Goal: Find specific page/section: Find specific page/section

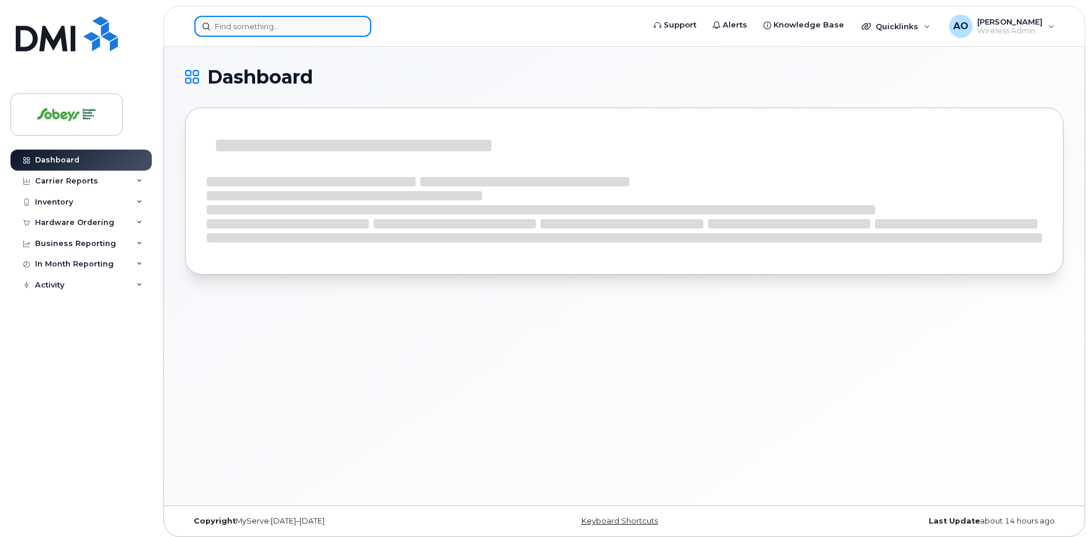
click at [277, 24] on input at bounding box center [282, 26] width 177 height 21
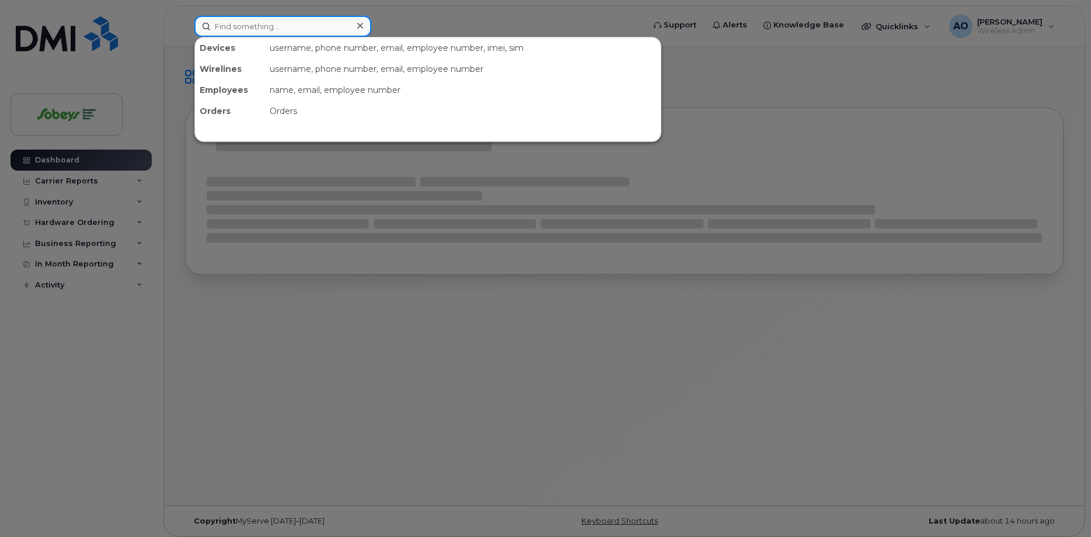
paste input "Marta Ericarmen Martinez Narez"
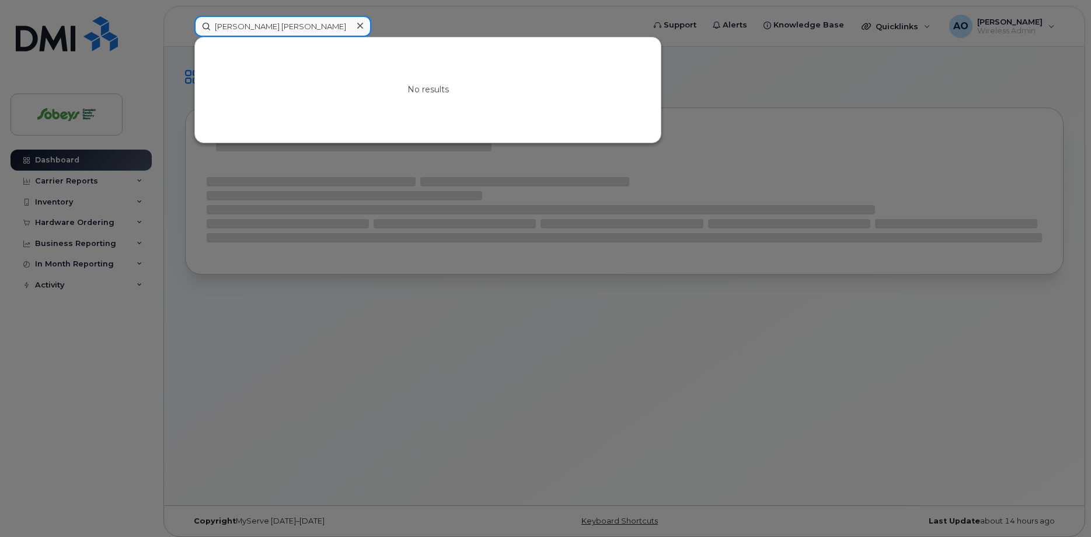
drag, startPoint x: 283, startPoint y: 27, endPoint x: 382, endPoint y: 40, distance: 100.7
click at [371, 32] on input "Marta Ericarmen Martinez Narez" at bounding box center [282, 26] width 177 height 21
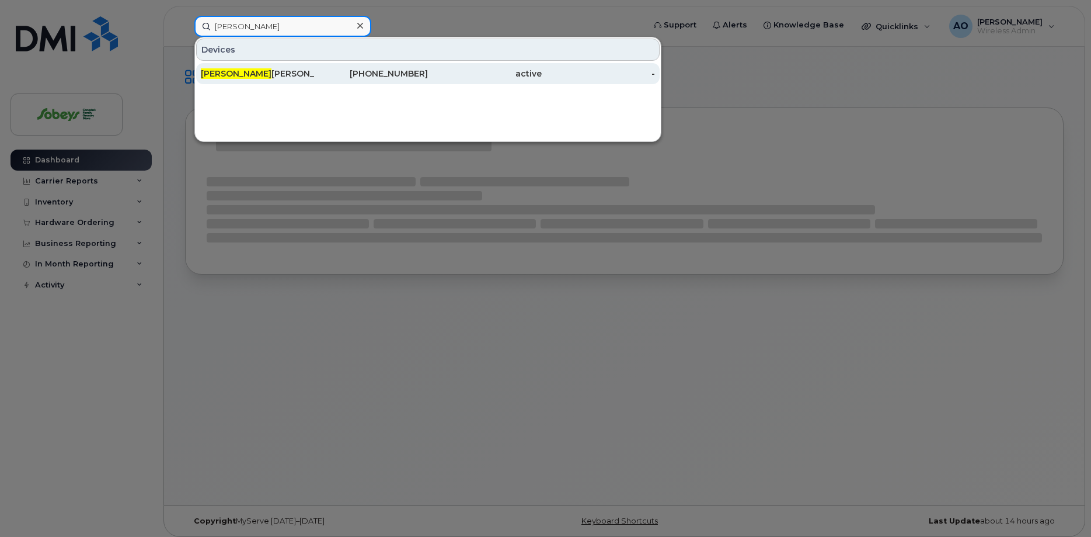
type input "Marta"
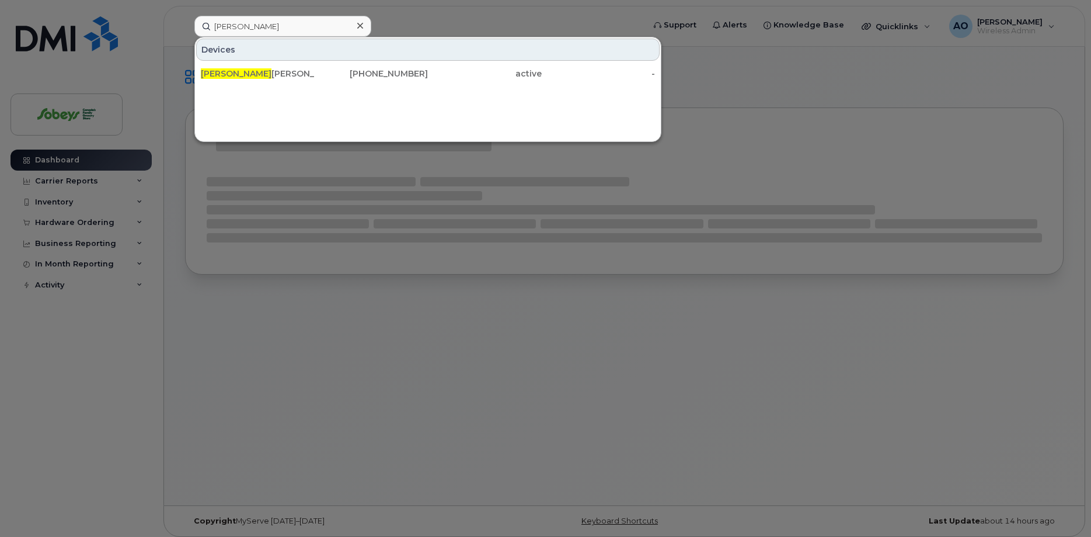
drag, startPoint x: 234, startPoint y: 73, endPoint x: 280, endPoint y: 103, distance: 55.2
click at [234, 72] on div "Marta Martinez" at bounding box center [258, 74] width 114 height 12
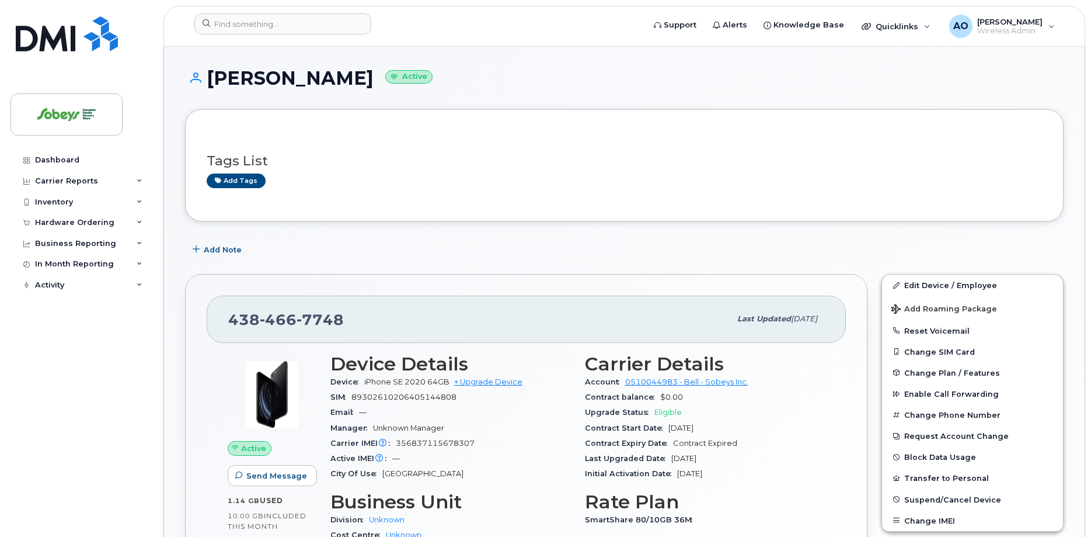
click at [246, 74] on h1 "Marta Martinez Active" at bounding box center [624, 78] width 879 height 20
click at [68, 160] on div "Dashboard" at bounding box center [57, 159] width 44 height 9
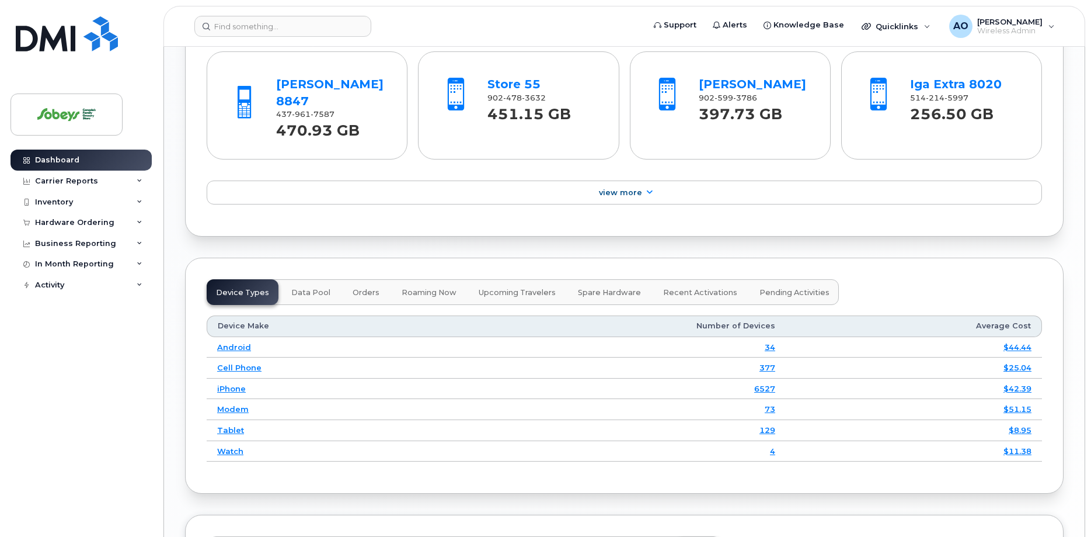
scroll to position [1072, 0]
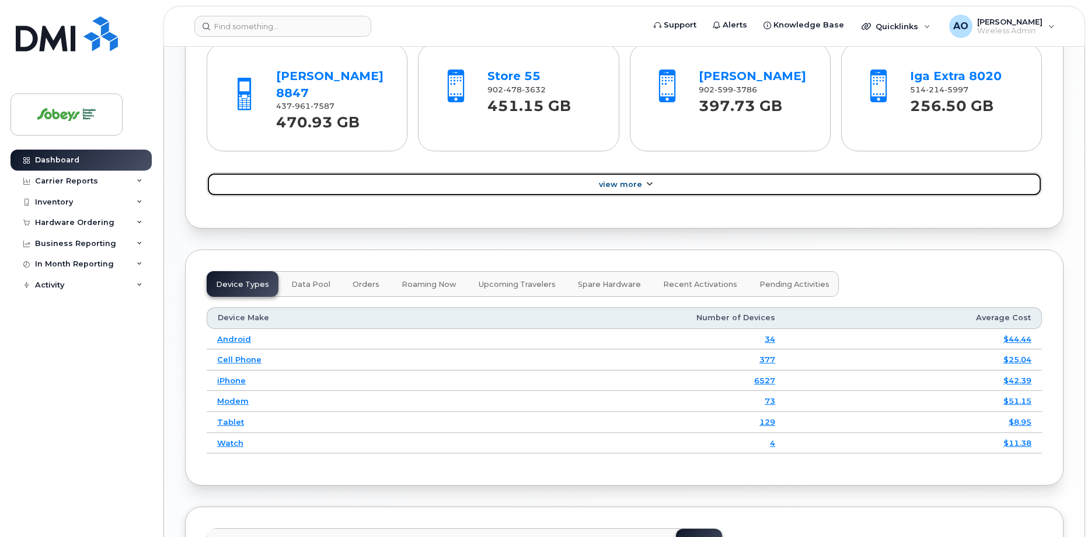
click at [599, 172] on link "View More" at bounding box center [625, 184] width 836 height 25
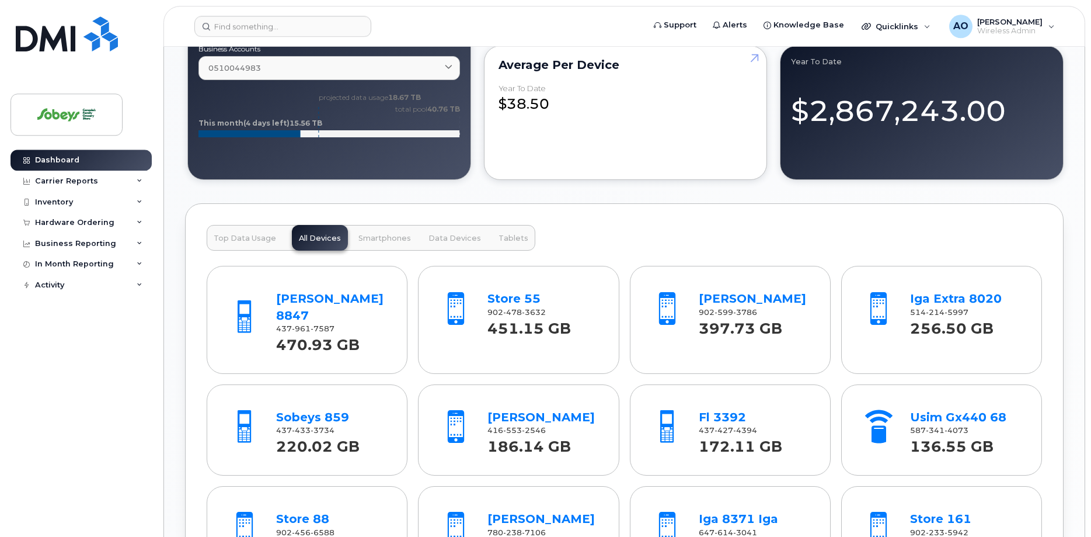
scroll to position [834, 0]
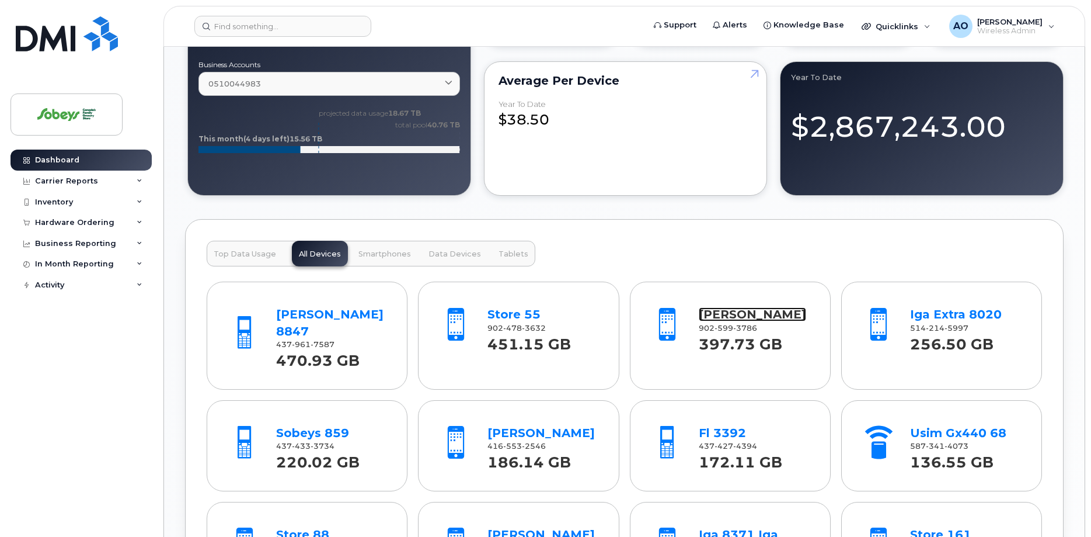
click at [740, 315] on link "[PERSON_NAME]" at bounding box center [752, 314] width 107 height 14
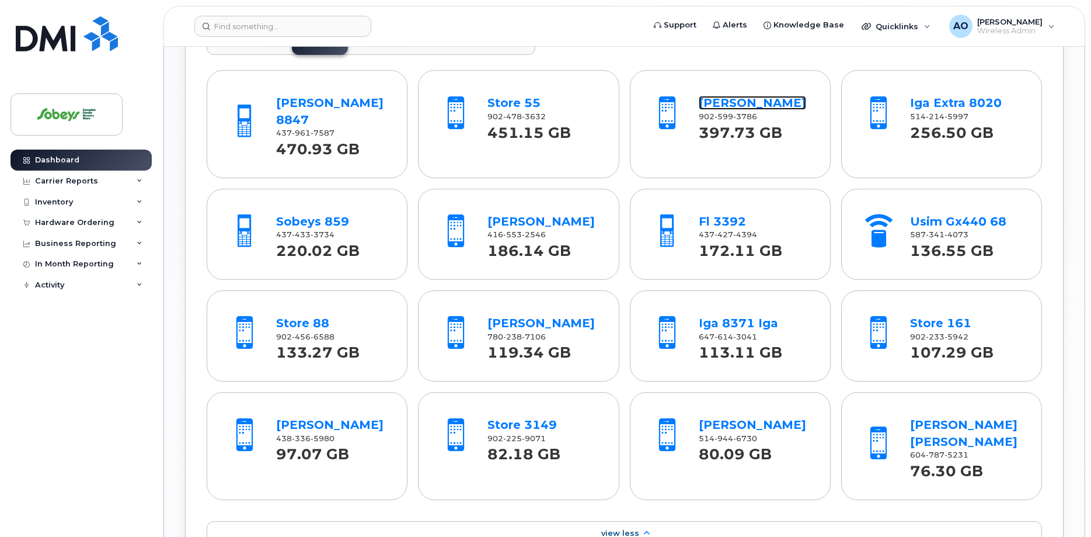
scroll to position [1072, 0]
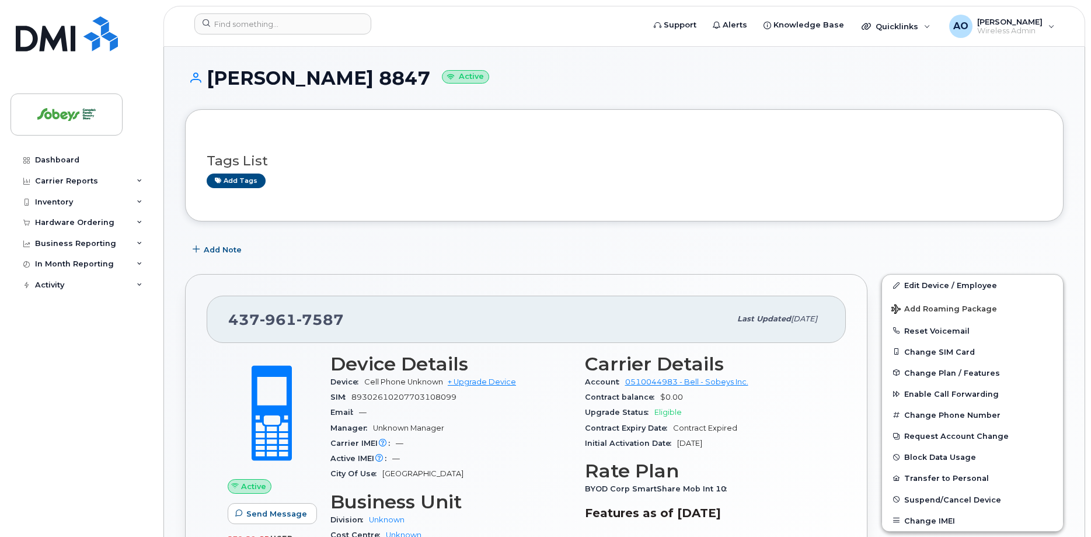
click at [302, 84] on h1 "[PERSON_NAME] 8847 Active" at bounding box center [624, 78] width 879 height 20
click at [302, 84] on h1 "Sobeys 8847 Active" at bounding box center [624, 78] width 879 height 20
copy h1 "8847"
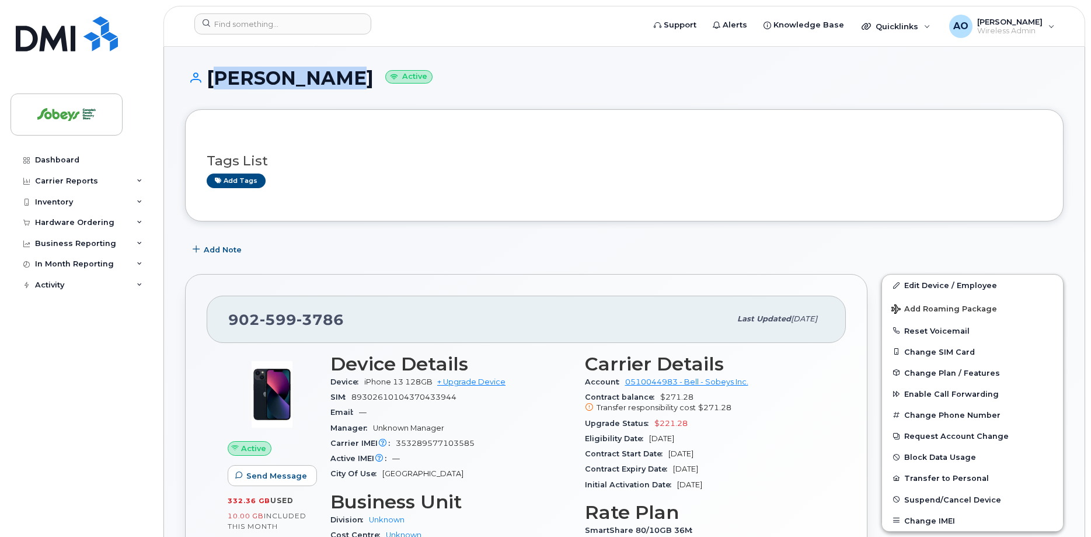
drag, startPoint x: 321, startPoint y: 82, endPoint x: 208, endPoint y: 82, distance: 112.7
click at [208, 82] on h1 "[PERSON_NAME] Active" at bounding box center [624, 78] width 879 height 20
copy h1 "[PERSON_NAME]"
click at [343, 316] on div "[PHONE_NUMBER]" at bounding box center [479, 319] width 502 height 25
drag, startPoint x: 343, startPoint y: 316, endPoint x: 243, endPoint y: 315, distance: 100.4
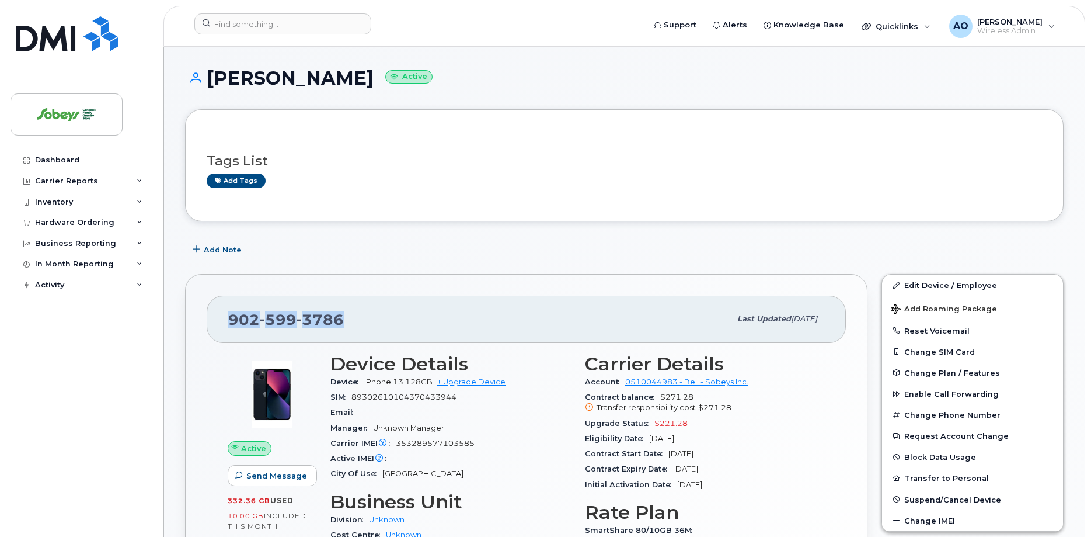
click at [243, 315] on div "[PHONE_NUMBER]" at bounding box center [479, 319] width 502 height 25
click at [257, 318] on span "[PHONE_NUMBER]" at bounding box center [286, 320] width 116 height 18
drag, startPoint x: 341, startPoint y: 318, endPoint x: 229, endPoint y: 316, distance: 112.1
click at [229, 317] on span "[PHONE_NUMBER]" at bounding box center [286, 320] width 116 height 18
copy span "[PHONE_NUMBER]"
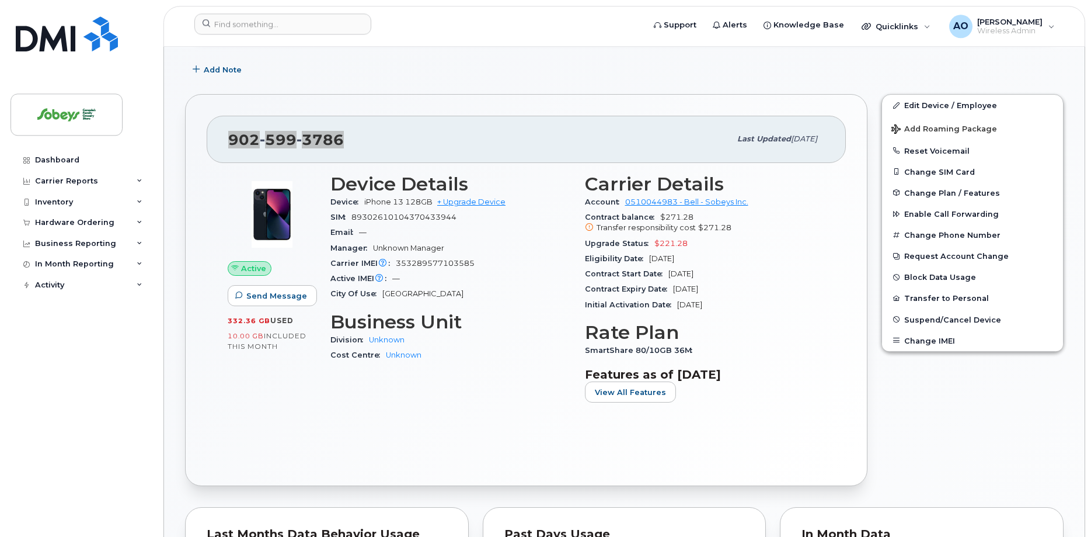
scroll to position [179, 0]
